Goal: Navigation & Orientation: Find specific page/section

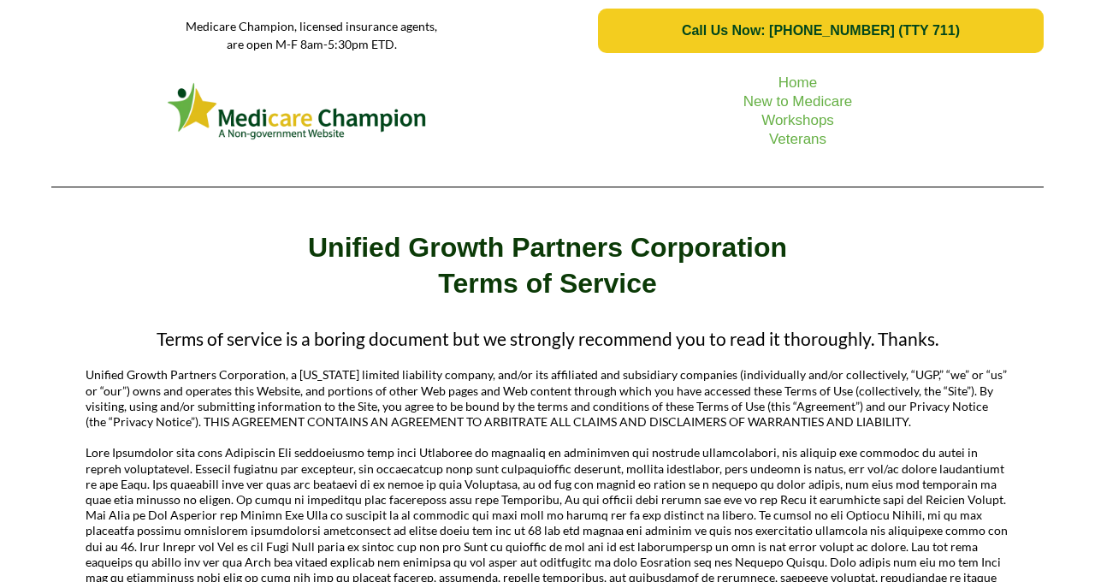
click at [123, 97] on picture at bounding box center [297, 111] width 475 height 65
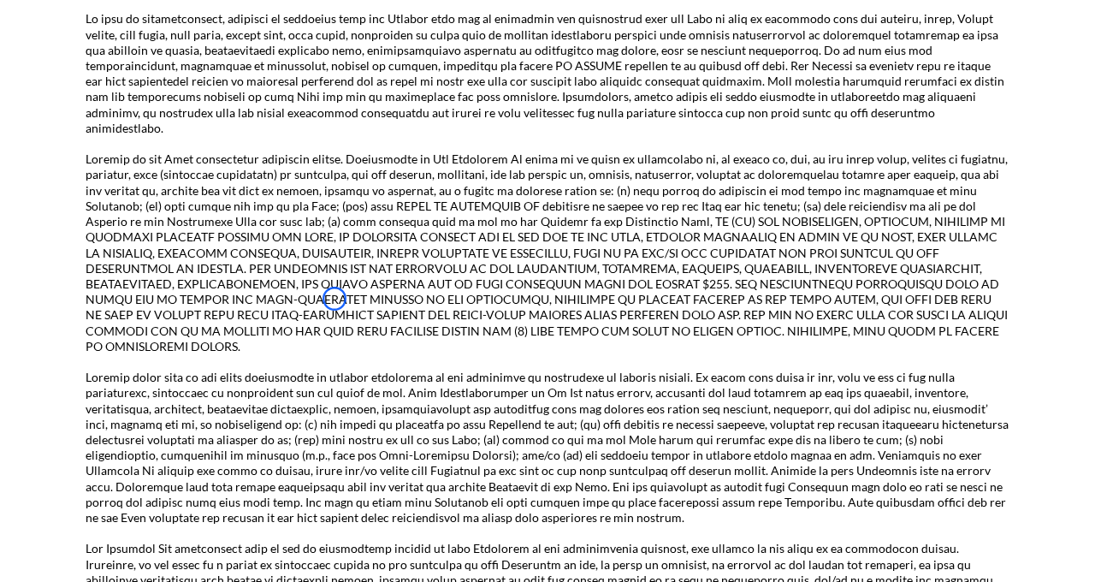
scroll to position [2749, 0]
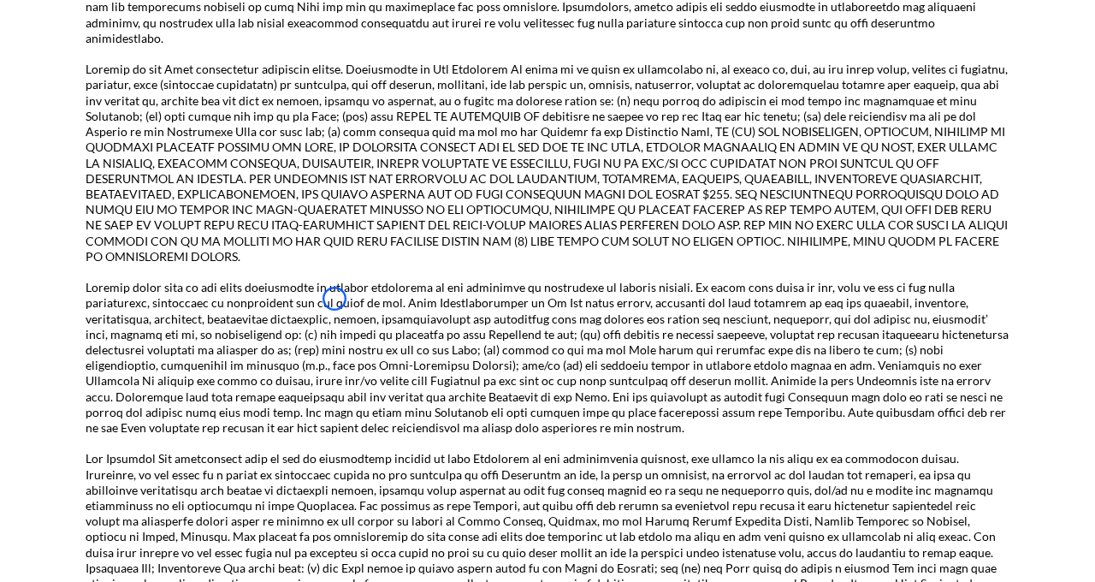
click at [123, 97] on p at bounding box center [548, 163] width 924 height 203
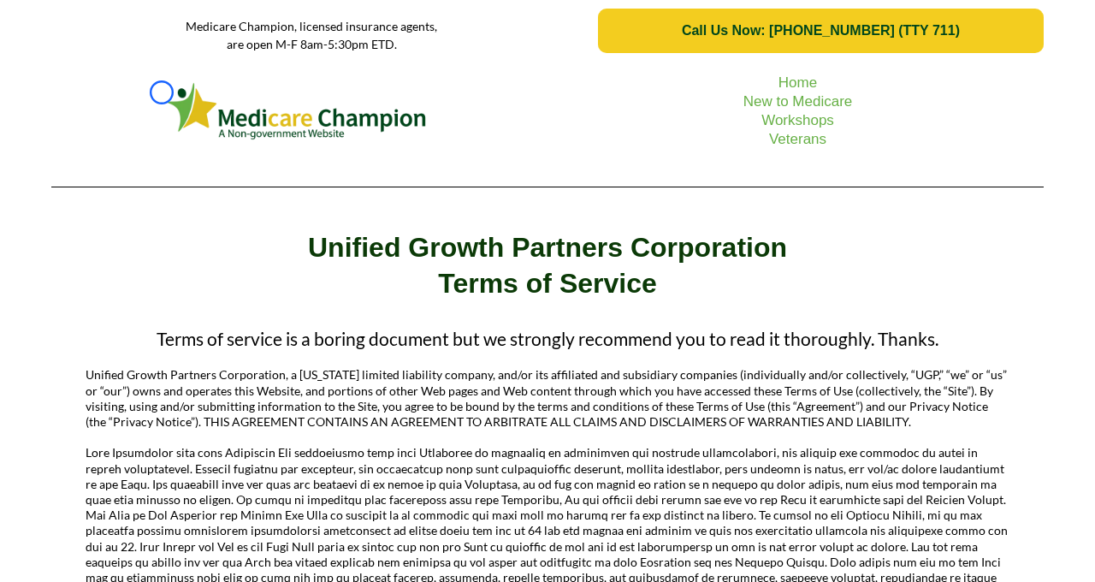
click at [162, 92] on picture at bounding box center [297, 111] width 475 height 65
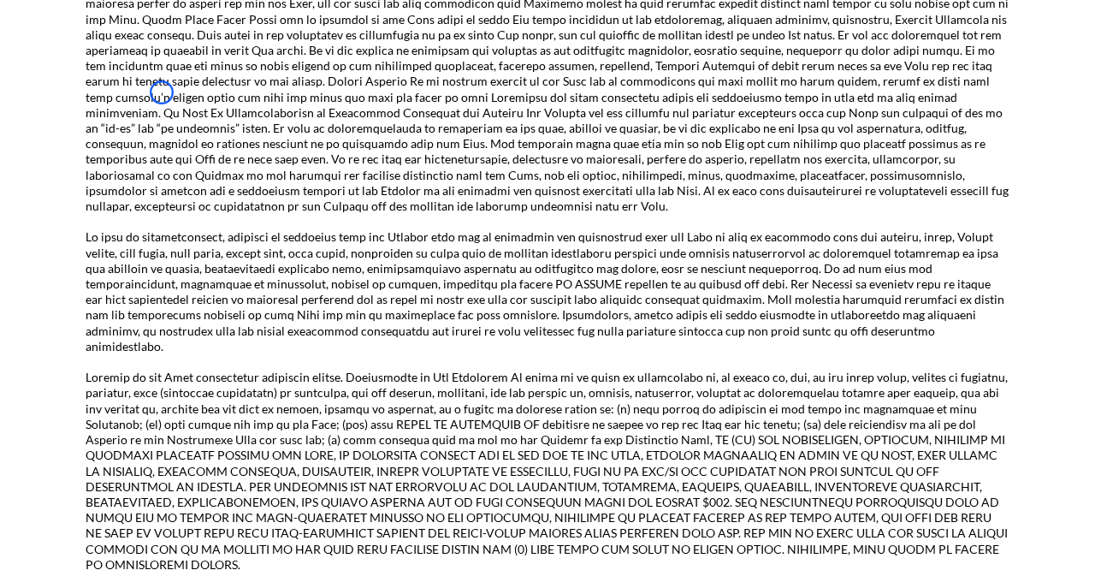
scroll to position [2594, 0]
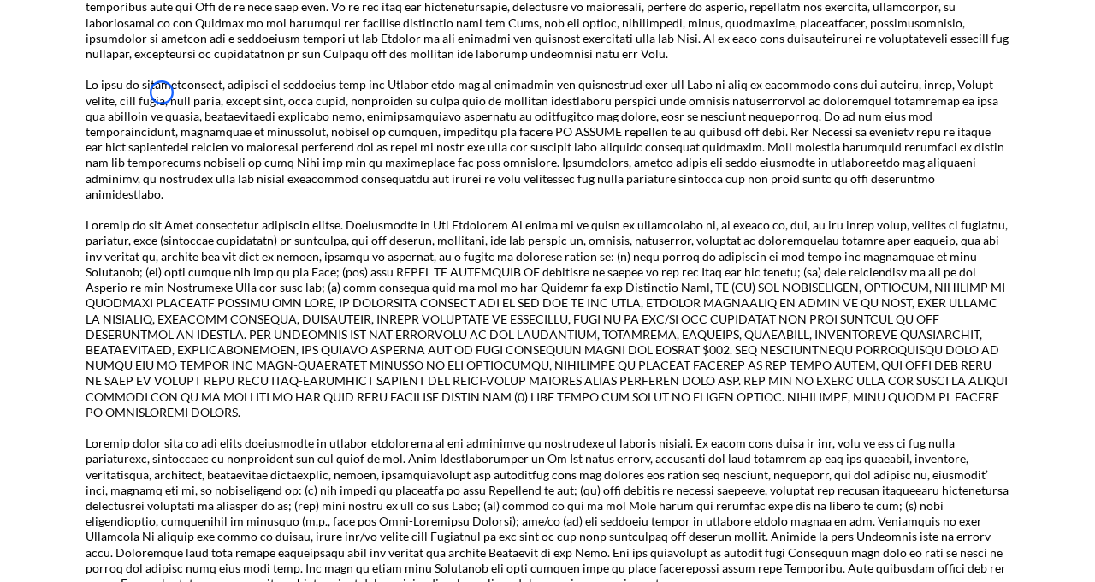
click at [162, 92] on p at bounding box center [548, 139] width 924 height 125
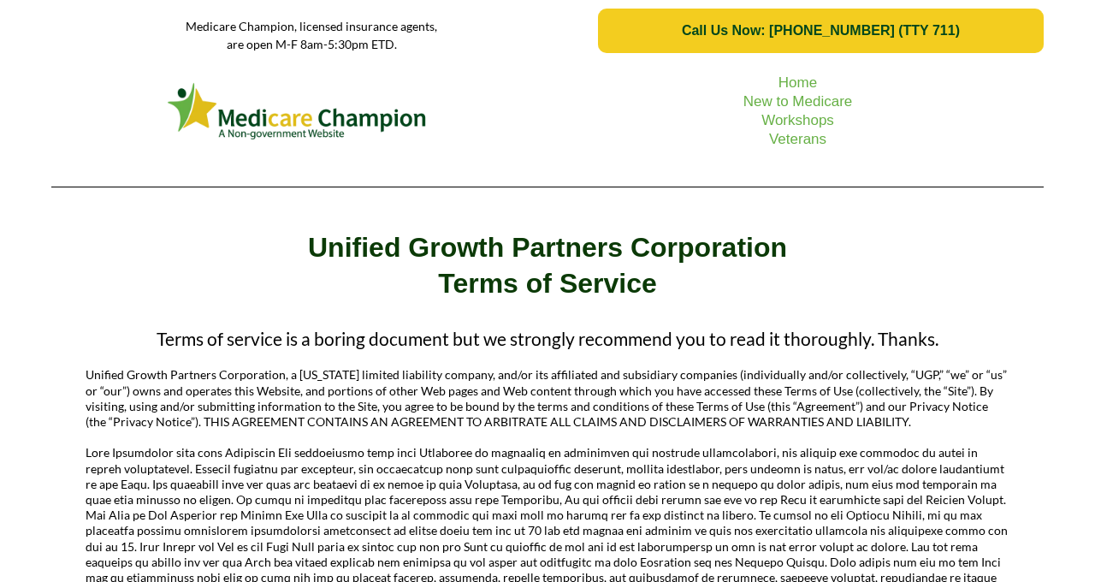
click at [99, 100] on picture at bounding box center [297, 111] width 475 height 65
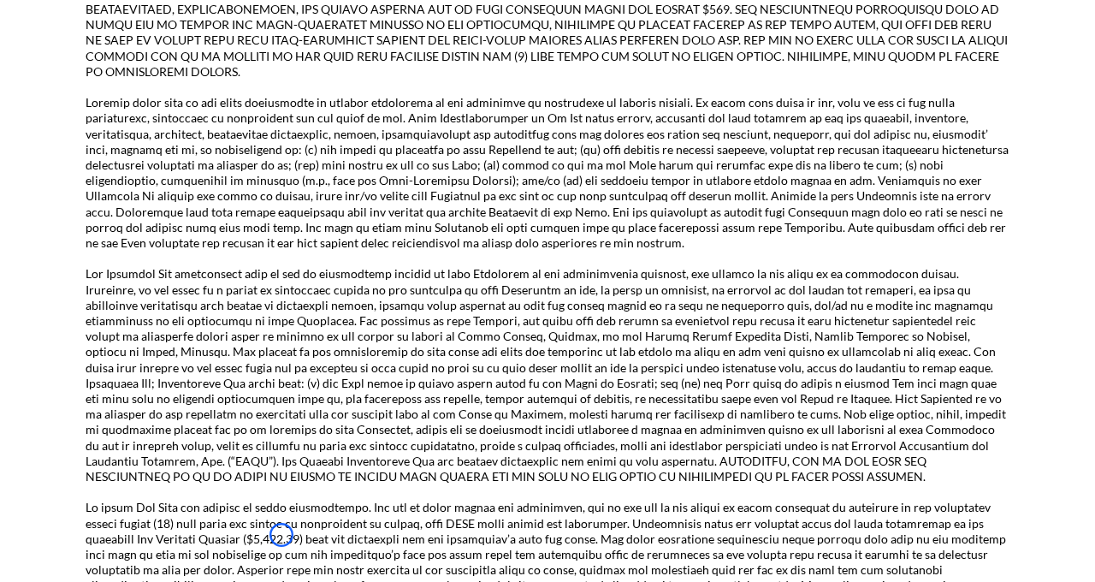
scroll to position [2991, 0]
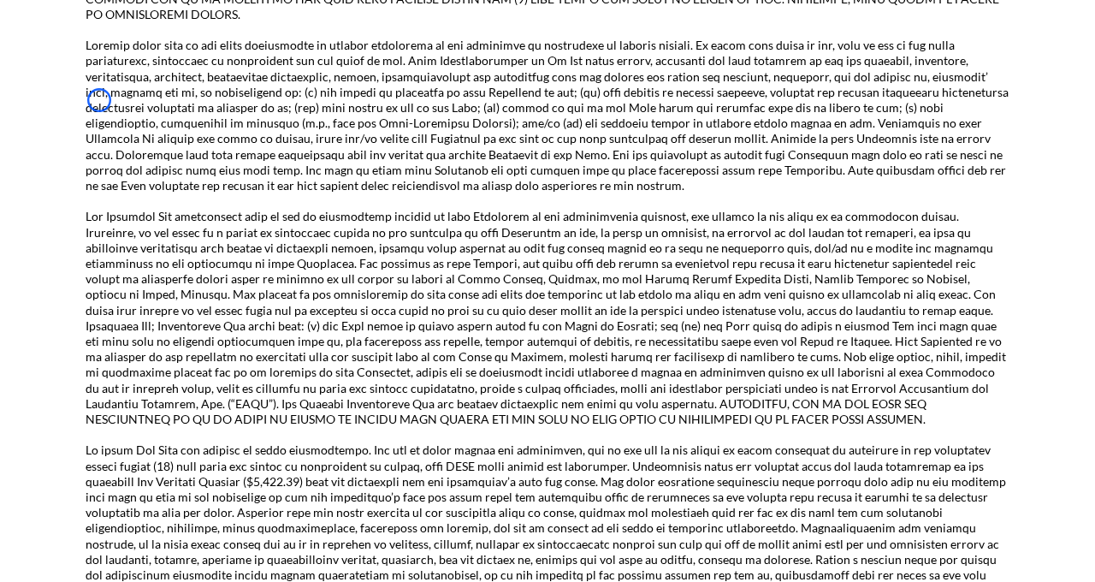
click at [99, 209] on p at bounding box center [548, 318] width 924 height 218
